Goal: Task Accomplishment & Management: Use online tool/utility

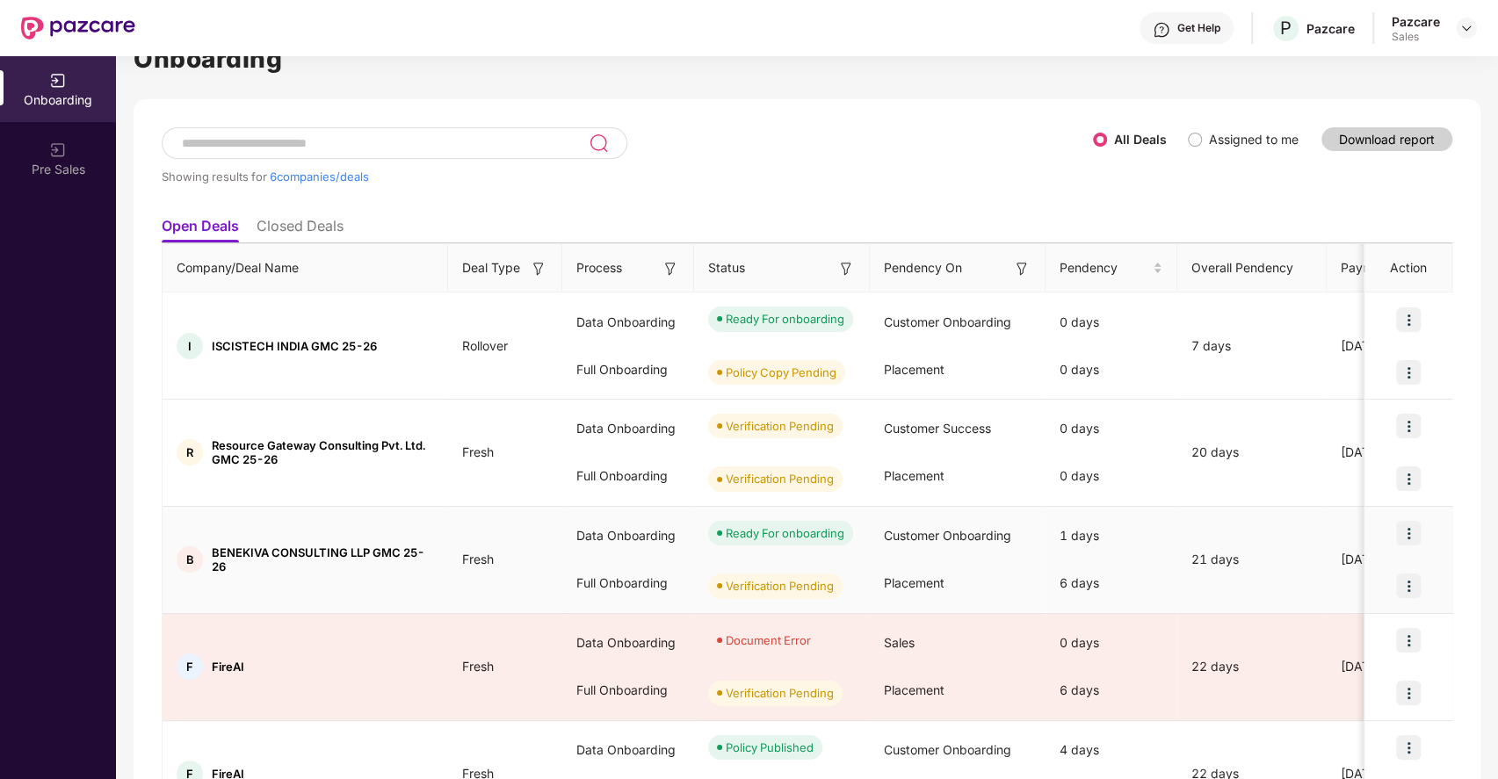
scroll to position [44, 0]
click at [1411, 531] on img at bounding box center [1408, 534] width 25 height 25
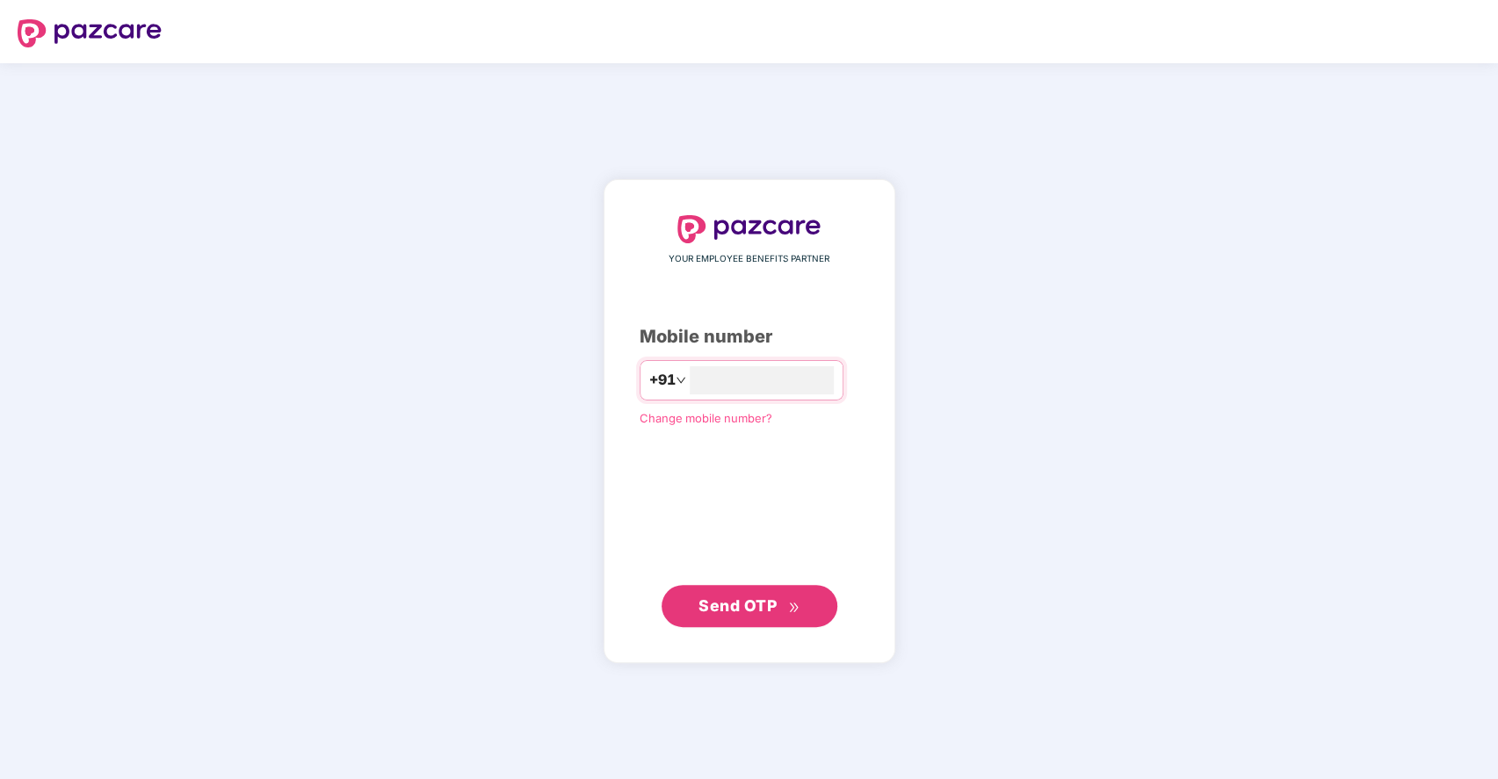
type input "**********"
click at [742, 601] on span "Send OTP" at bounding box center [737, 605] width 78 height 18
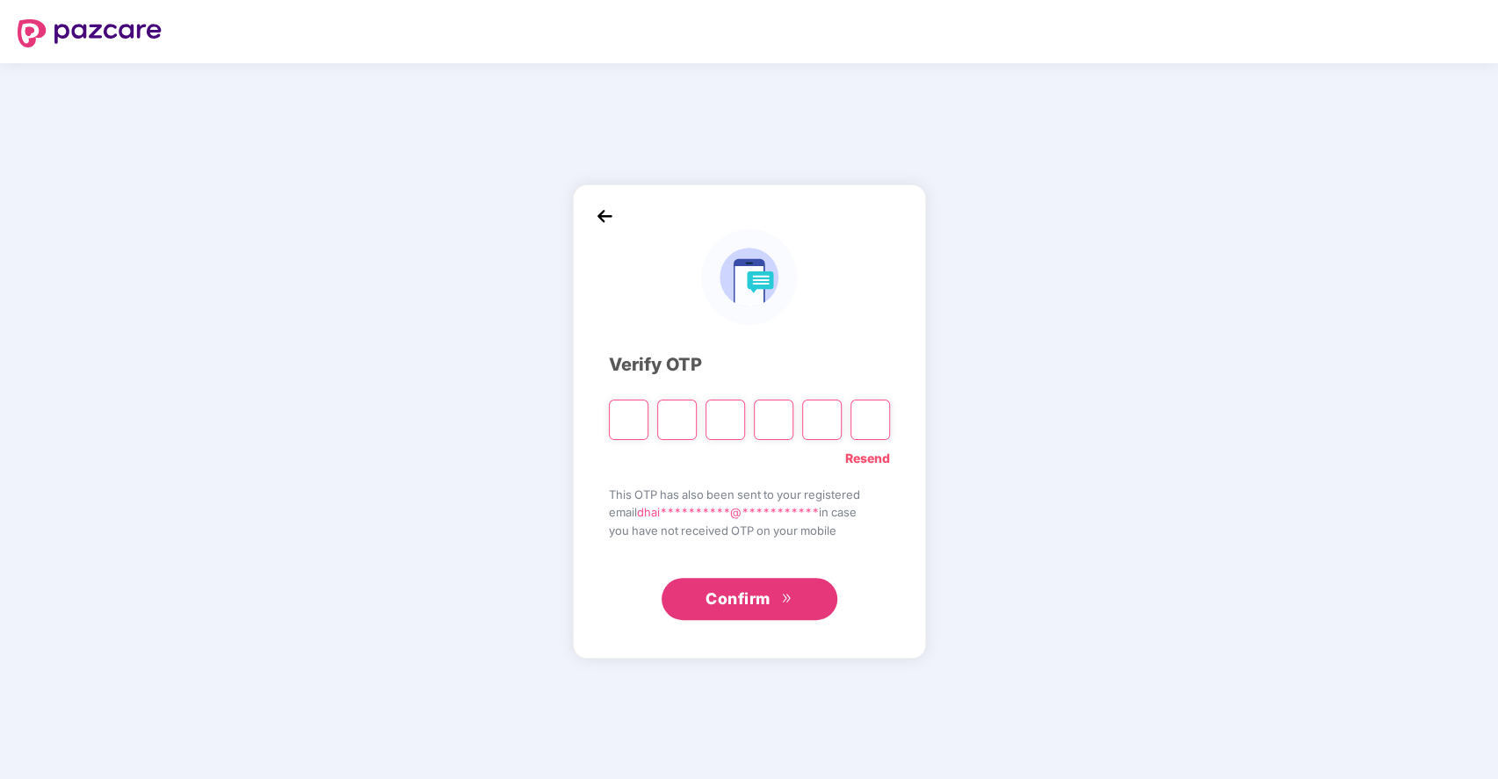
type input "*"
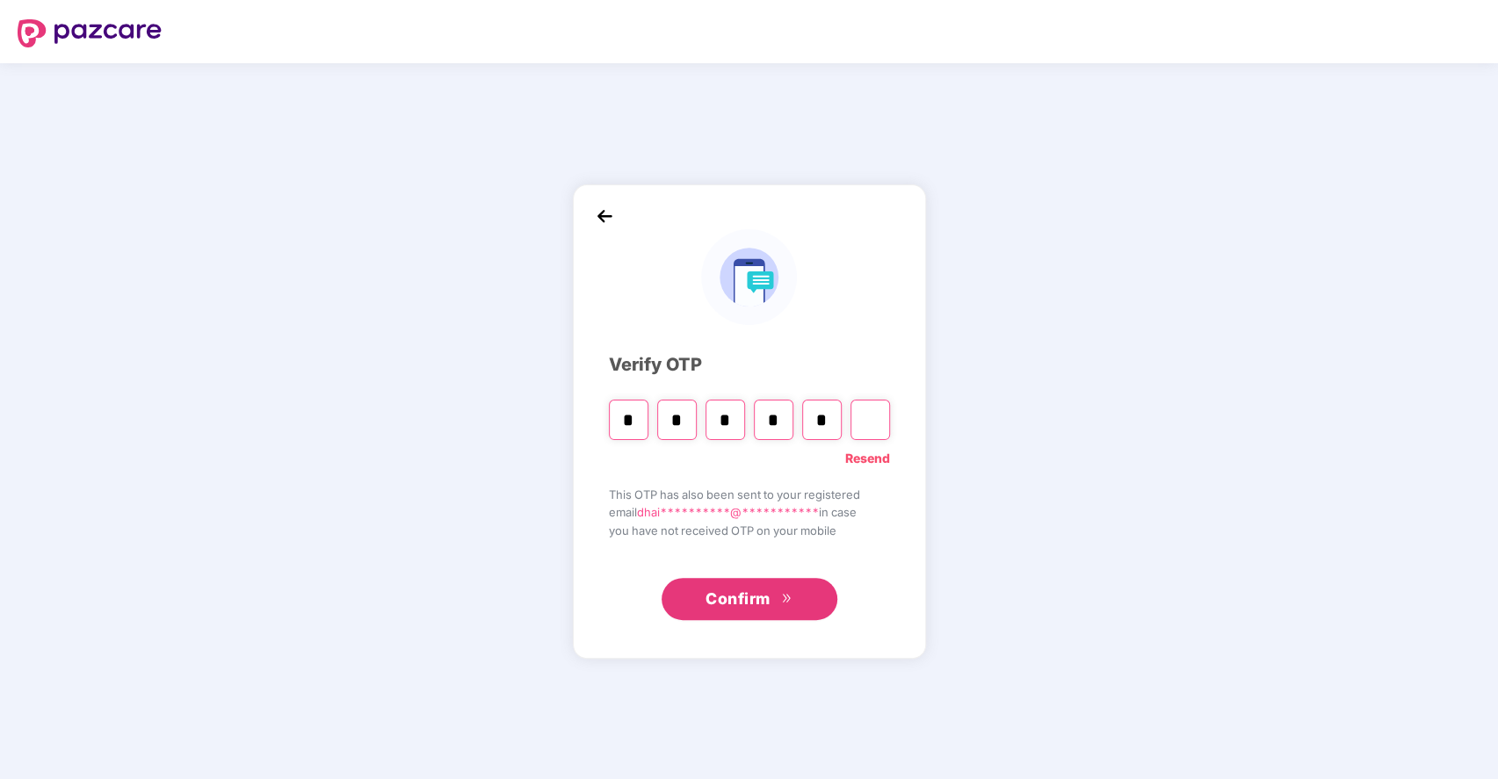
type input "*"
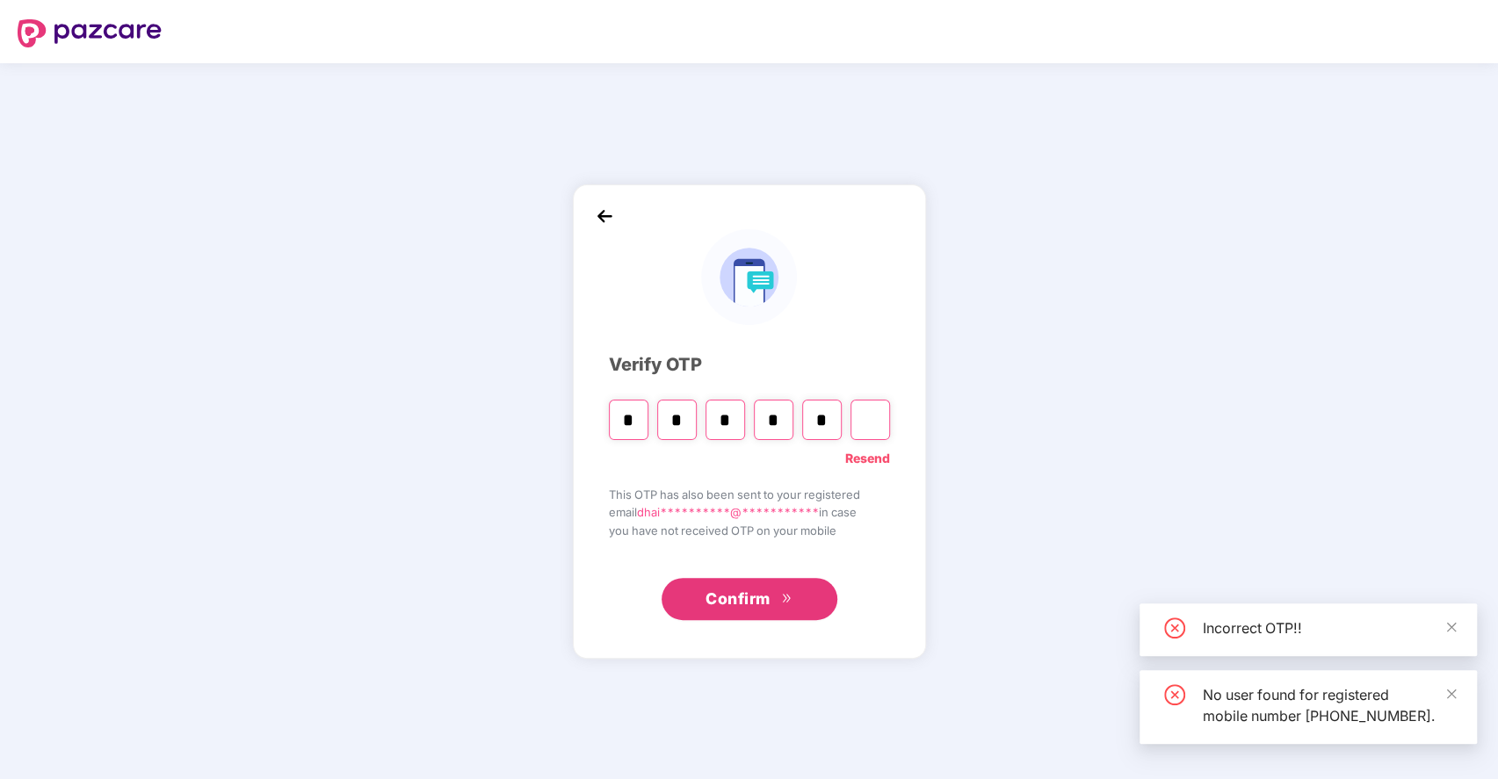
type input "*"
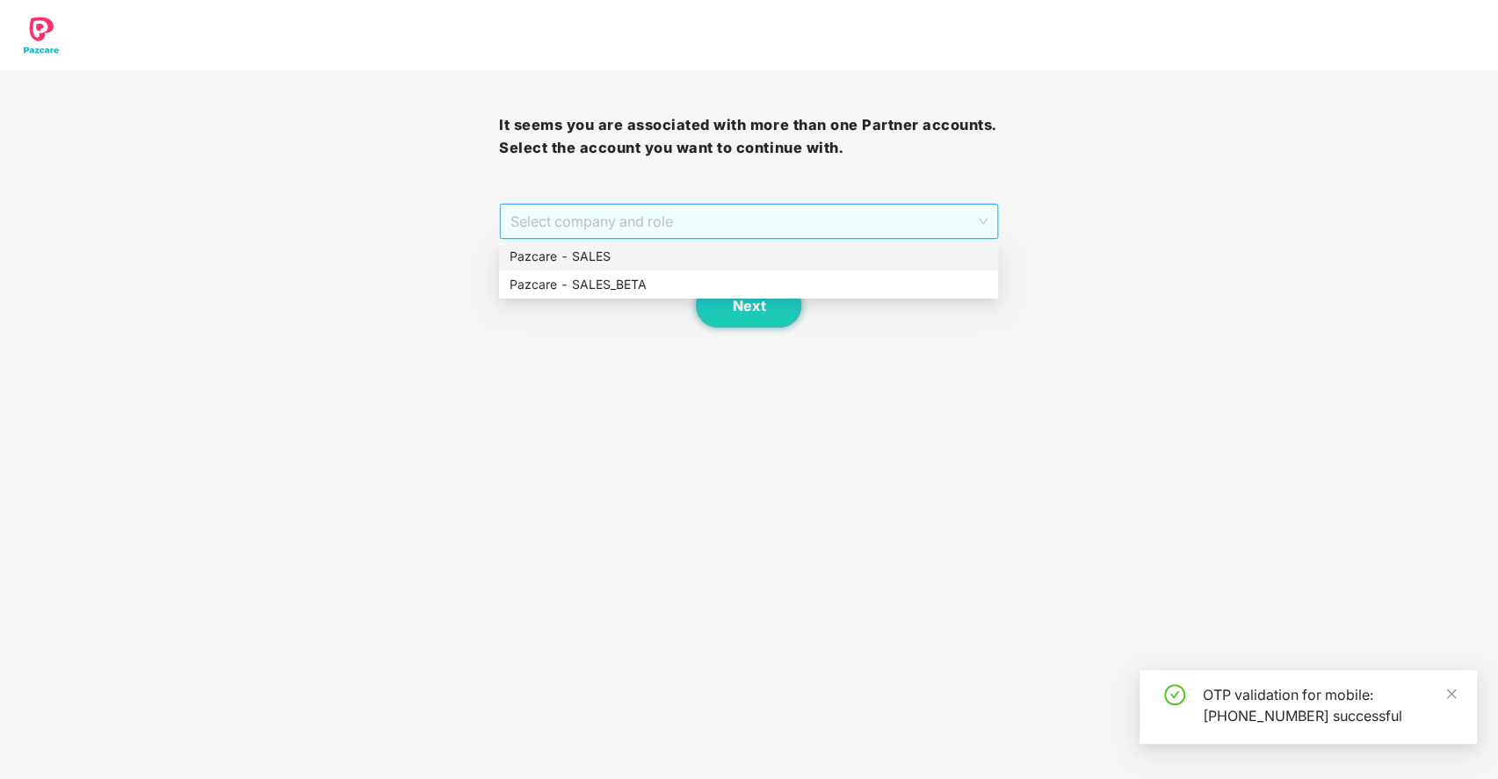
click at [654, 213] on span "Select company and role" at bounding box center [748, 221] width 476 height 33
click at [604, 255] on div "Pazcare - SALES" at bounding box center [748, 256] width 478 height 19
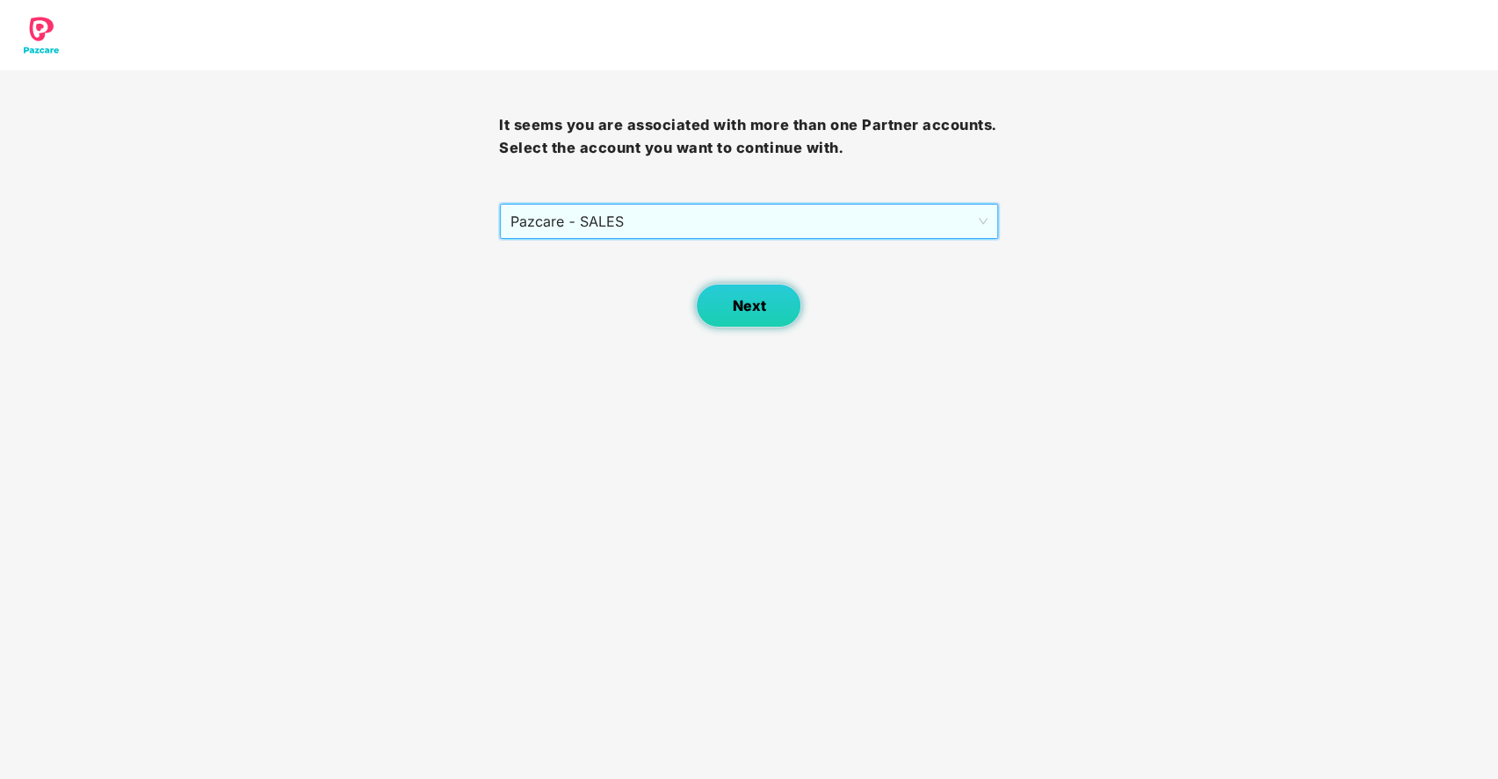
click at [733, 299] on span "Next" at bounding box center [748, 306] width 33 height 17
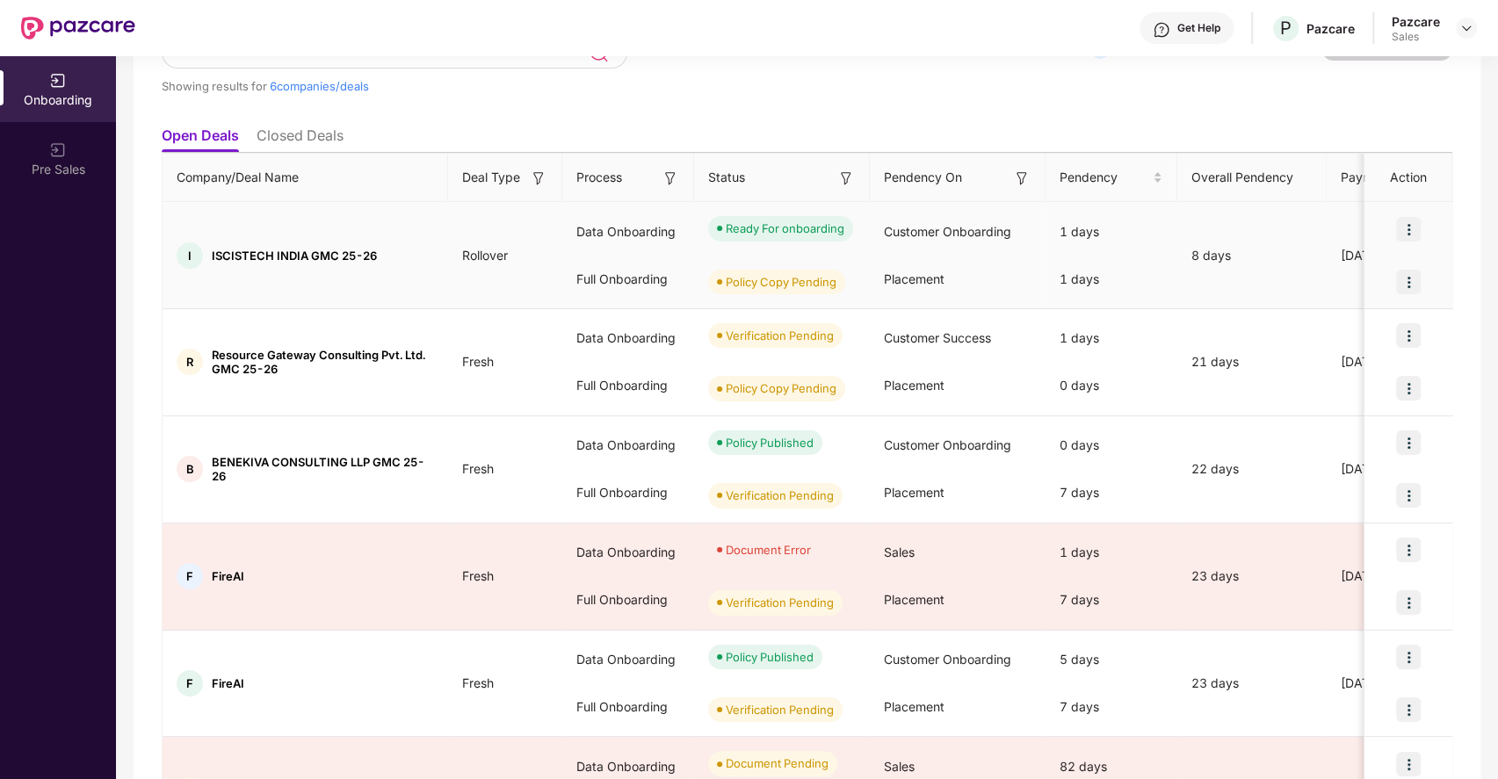
scroll to position [137, 0]
click at [1404, 490] on img at bounding box center [1408, 493] width 25 height 25
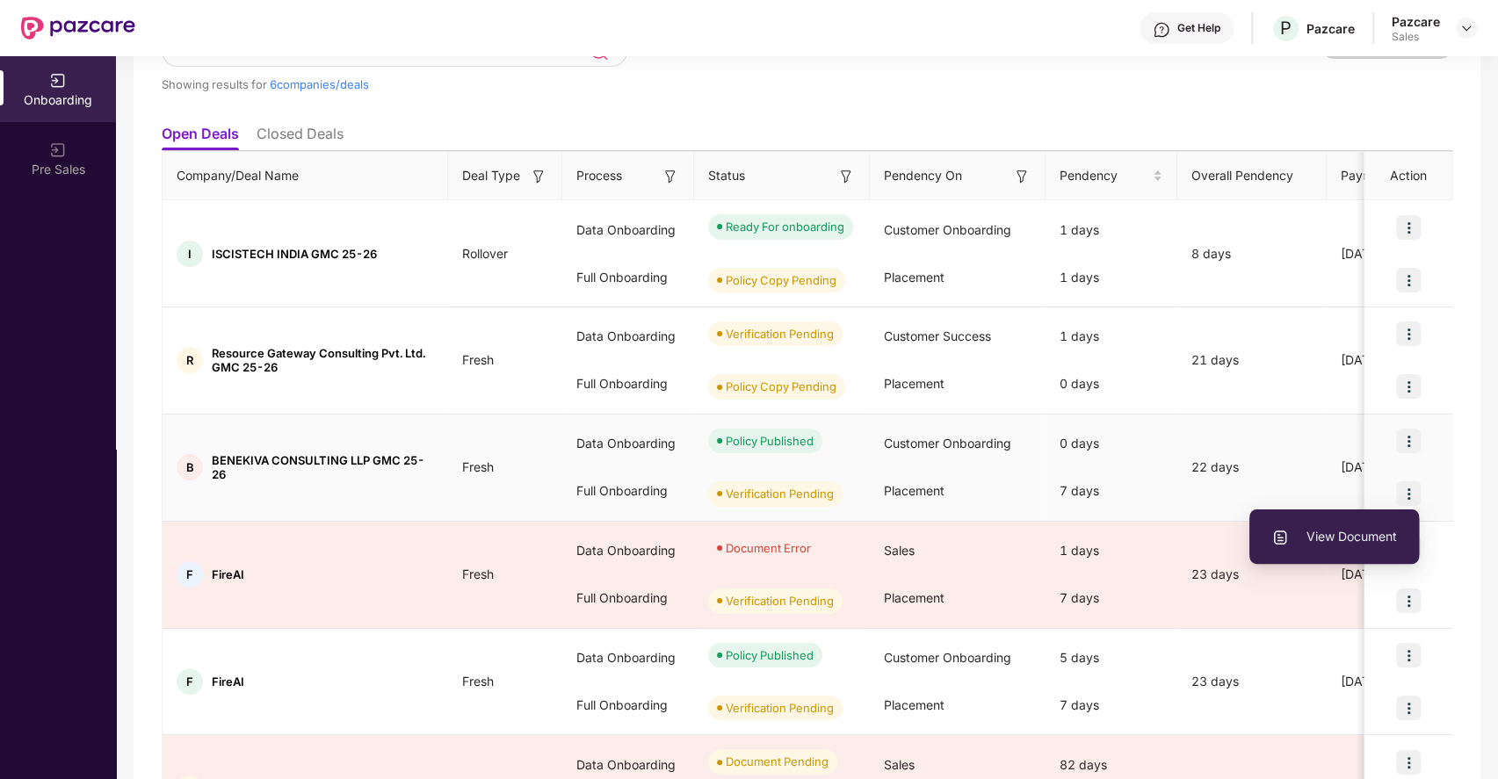
click at [1321, 533] on span "View Document" at bounding box center [1334, 536] width 126 height 19
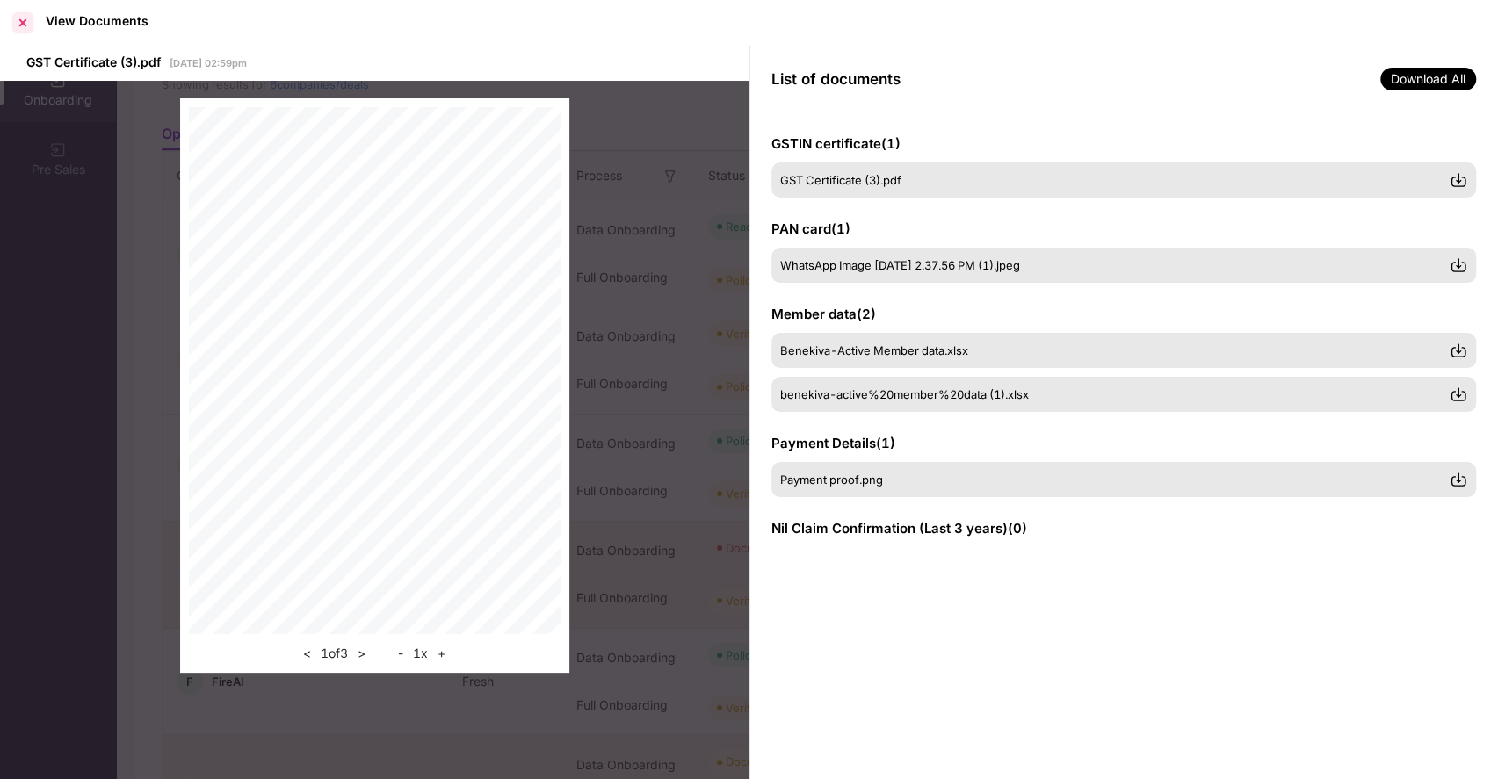
click at [21, 22] on div at bounding box center [23, 23] width 28 height 28
